Goal: Register for event/course

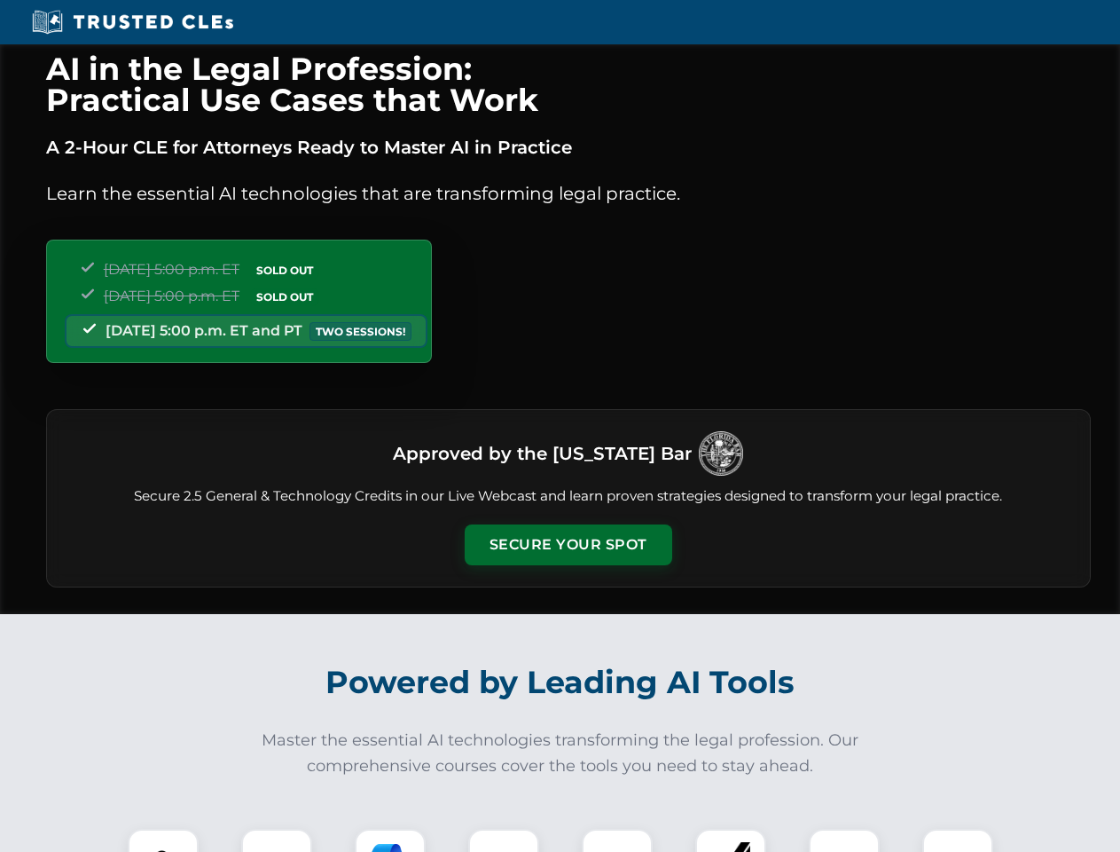
click at [568, 545] on button "Secure Your Spot" at bounding box center [569, 544] width 208 height 41
click at [163, 840] on img at bounding box center [163, 863] width 51 height 51
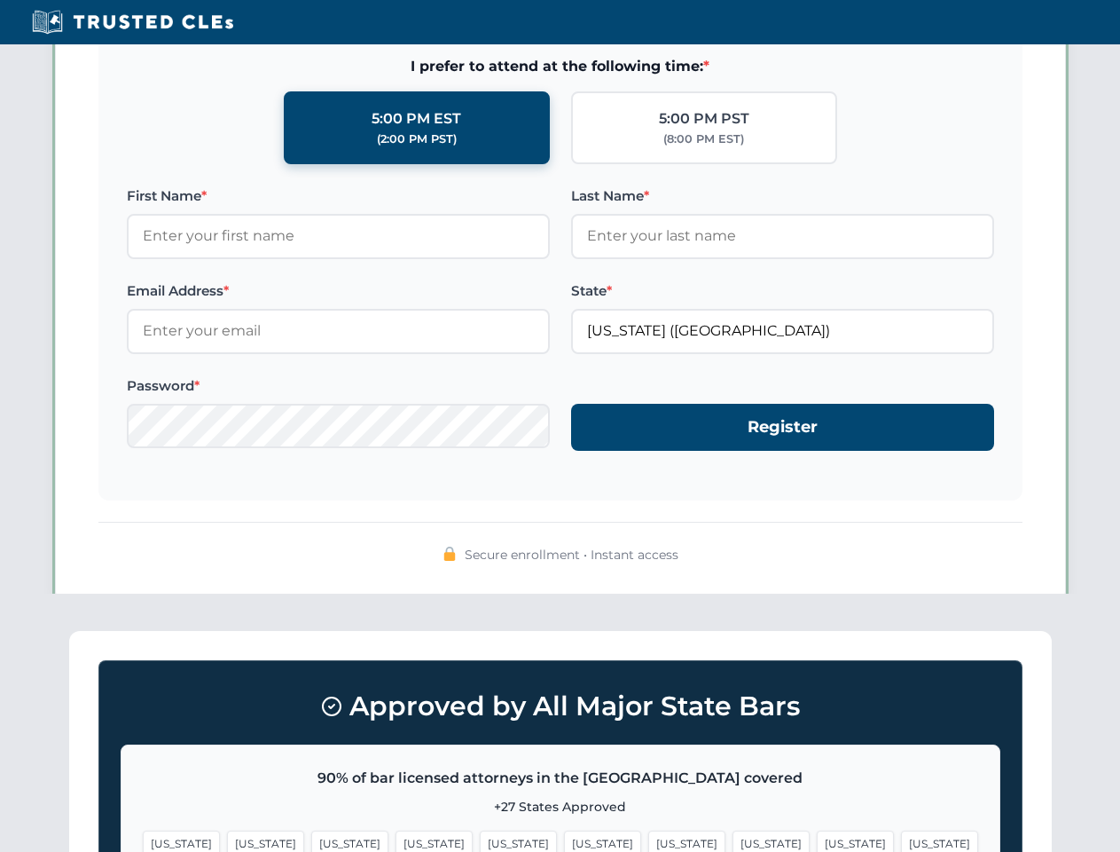
click at [648, 840] on span "[US_STATE]" at bounding box center [686, 843] width 77 height 26
click at [817, 840] on span "[US_STATE]" at bounding box center [855, 843] width 77 height 26
